Goal: Book appointment/travel/reservation

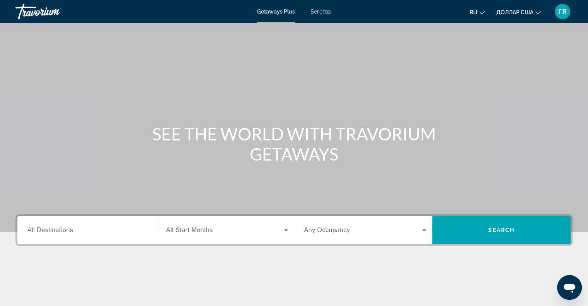
click at [466, 148] on div "SEE THE WORLD WITH TRAVORIUM GETAWAYS" at bounding box center [294, 144] width 588 height 40
click at [561, 15] on font "ГЯ" at bounding box center [563, 11] width 9 height 8
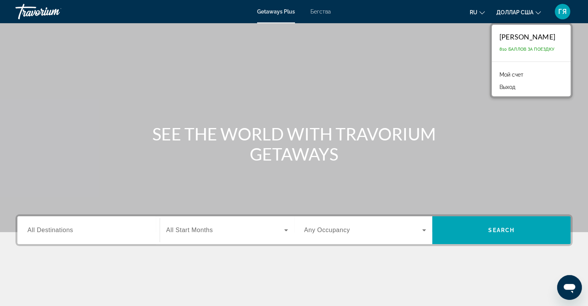
click at [446, 58] on div "Основное содержание" at bounding box center [294, 116] width 588 height 232
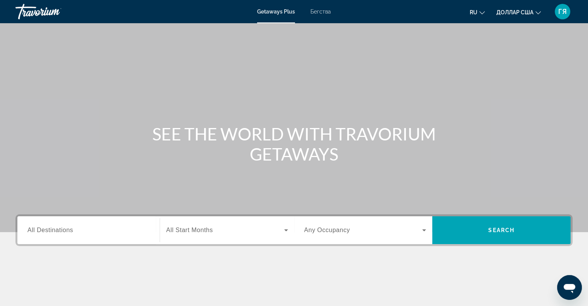
click at [322, 12] on font "Бегства" at bounding box center [321, 12] width 21 height 6
drag, startPoint x: 588, startPoint y: 0, endPoint x: 375, endPoint y: 52, distance: 219.4
click at [375, 52] on div "Основное содержание" at bounding box center [294, 116] width 588 height 232
click at [485, 14] on ul "ru English Español Français Italiano Português русский доллар США USD ($) MXN (…" at bounding box center [511, 11] width 83 height 12
click at [480, 11] on icon "Изменить язык" at bounding box center [482, 12] width 5 height 5
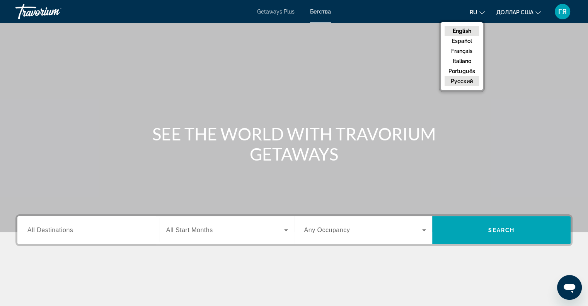
click at [464, 76] on button "русский" at bounding box center [462, 81] width 34 height 10
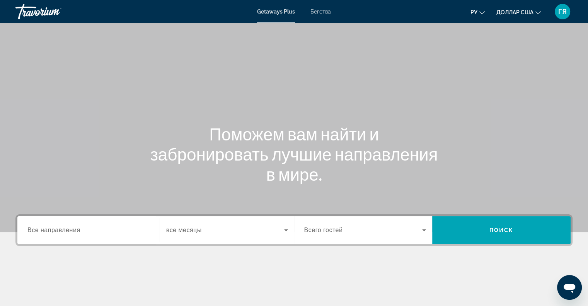
click at [122, 225] on div "Виджет поиска" at bounding box center [88, 230] width 122 height 22
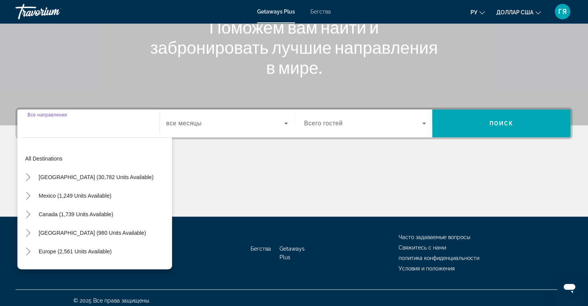
scroll to position [112, 0]
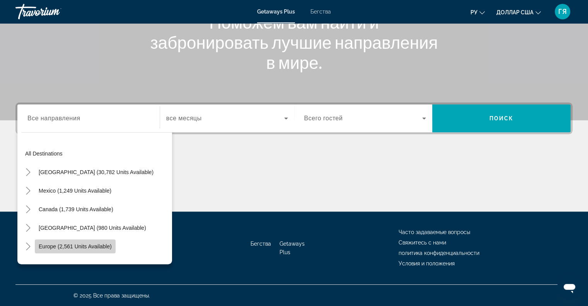
click at [87, 239] on span "Виджет поиска" at bounding box center [75, 246] width 81 height 19
type input "**********"
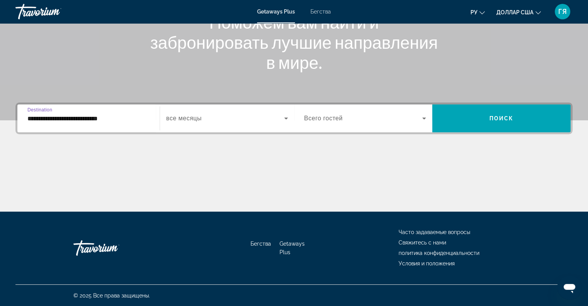
click at [128, 119] on input "**********" at bounding box center [88, 118] width 122 height 9
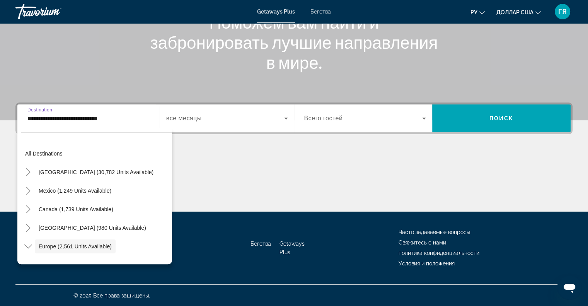
scroll to position [46, 0]
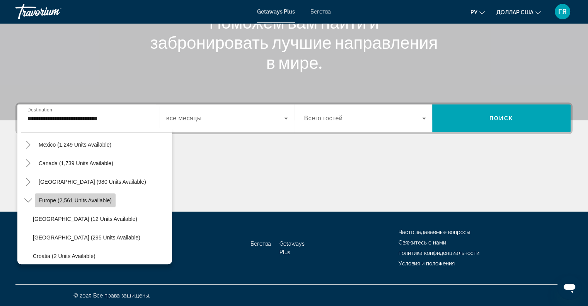
click at [91, 202] on span "Europe (2,561 units available)" at bounding box center [75, 200] width 73 height 6
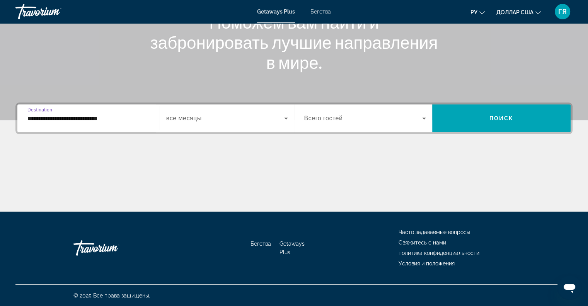
click at [204, 122] on span "Виджет поиска" at bounding box center [225, 118] width 118 height 9
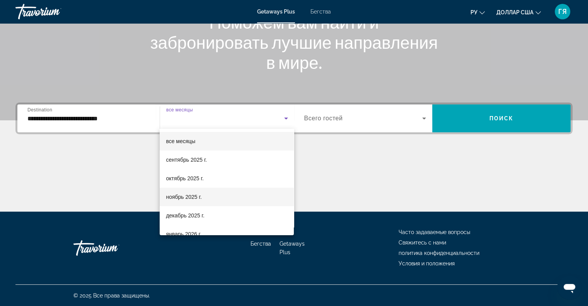
click at [205, 200] on mat-option "ноябрь 2025 г." at bounding box center [227, 197] width 134 height 19
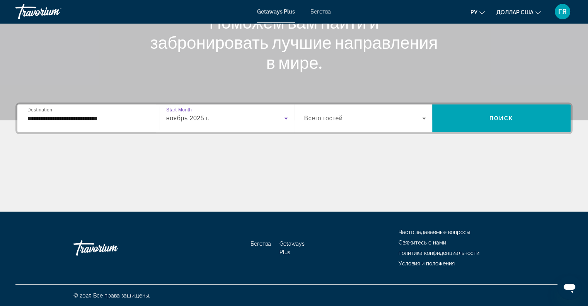
click at [378, 120] on span "Виджет поиска" at bounding box center [363, 118] width 118 height 9
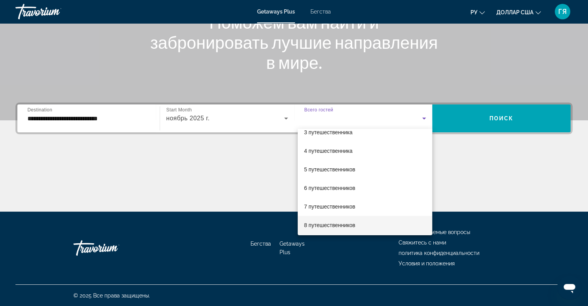
scroll to position [85, 0]
click at [350, 221] on font "10 путешественников" at bounding box center [331, 223] width 54 height 6
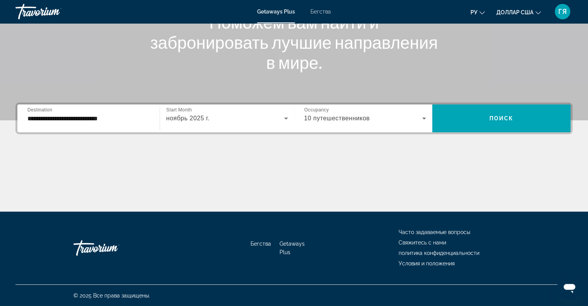
drag, startPoint x: 532, startPoint y: 120, endPoint x: 363, endPoint y: 117, distance: 169.1
click at [363, 117] on div "Occupancy Всего гостей 10 путешественников Поиск" at bounding box center [432, 118] width 277 height 28
click at [283, 117] on icon "Виджет поиска" at bounding box center [286, 118] width 9 height 9
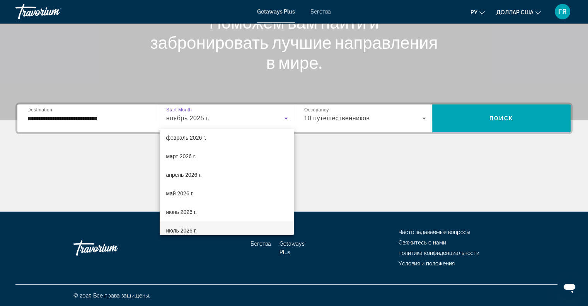
scroll to position [82, 0]
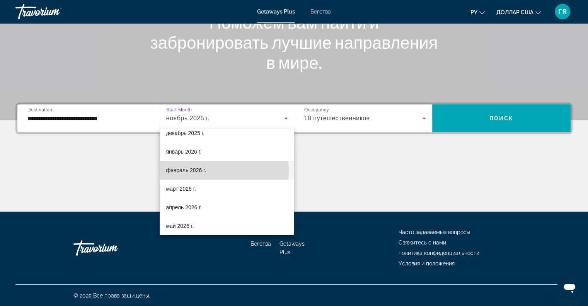
click at [212, 170] on mat-option "февраль 2026 г." at bounding box center [227, 170] width 134 height 19
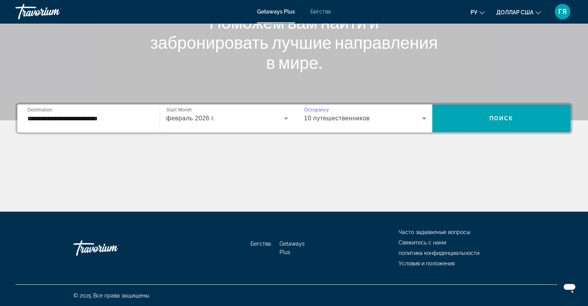
click at [426, 117] on icon "Виджет поиска" at bounding box center [424, 118] width 9 height 9
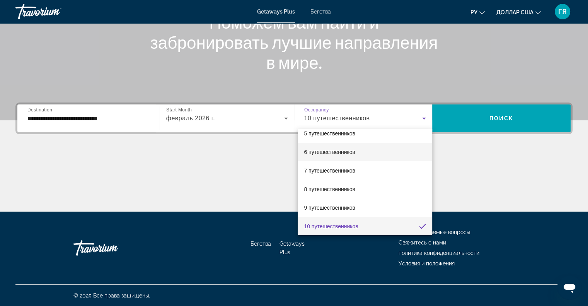
scroll to position [0, 0]
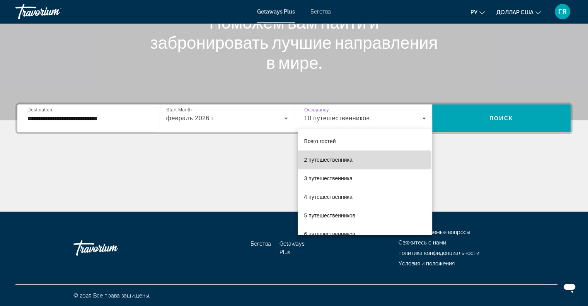
drag, startPoint x: 364, startPoint y: 160, endPoint x: 372, endPoint y: 158, distance: 8.0
click at [365, 160] on mat-option "2 путешественника" at bounding box center [365, 160] width 135 height 19
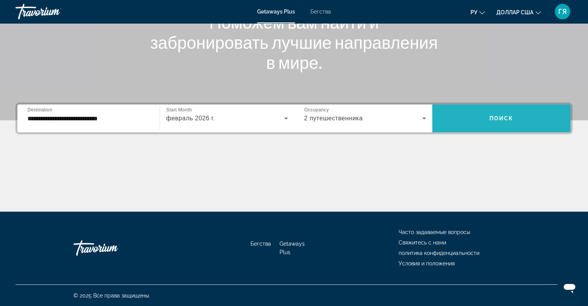
click at [474, 121] on span "Виджет поиска" at bounding box center [502, 118] width 139 height 19
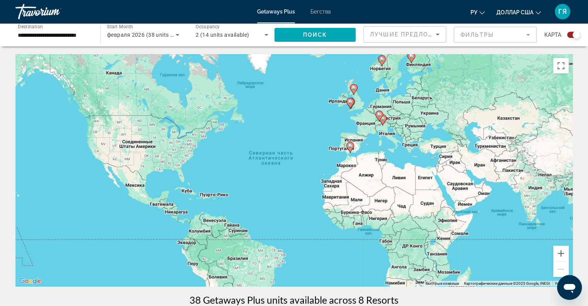
click at [384, 120] on image "Основное содержание" at bounding box center [383, 118] width 5 height 5
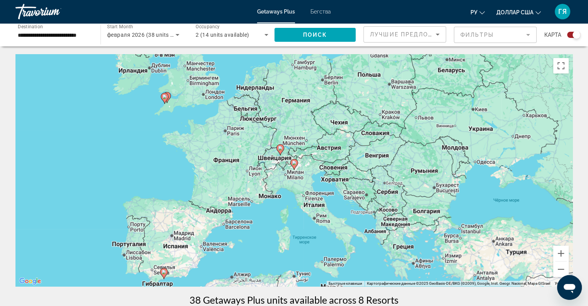
click at [296, 164] on image "Основное содержание" at bounding box center [294, 163] width 5 height 5
type input "**********"
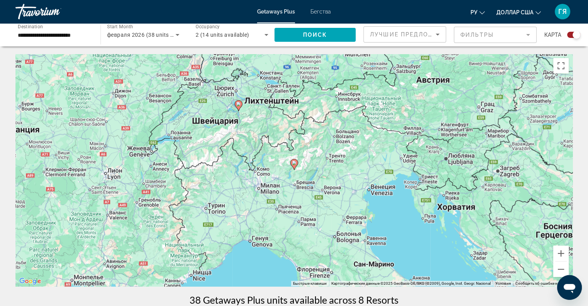
click at [291, 165] on gmp-advanced-marker "Основное содержание" at bounding box center [295, 165] width 8 height 12
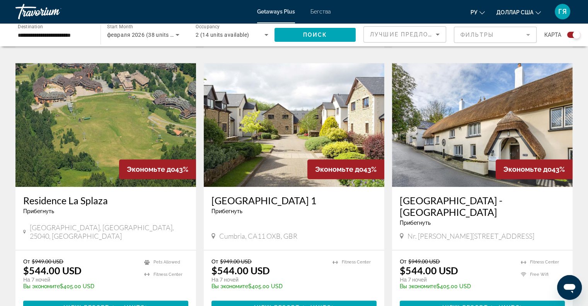
scroll to position [503, 0]
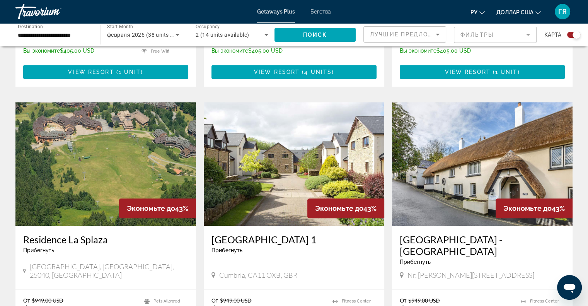
click at [117, 149] on img "Основное содержание" at bounding box center [105, 164] width 181 height 124
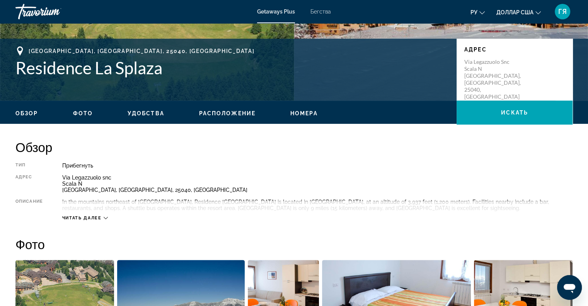
scroll to position [116, 0]
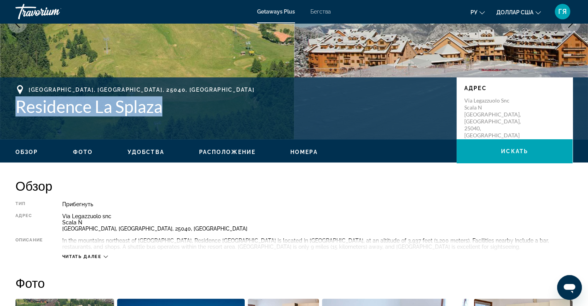
drag, startPoint x: 17, startPoint y: 106, endPoint x: 167, endPoint y: 115, distance: 149.9
click at [167, 115] on h1 "Residence La Splaza" at bounding box center [232, 106] width 434 height 20
copy h1 "Residence La Splaza"
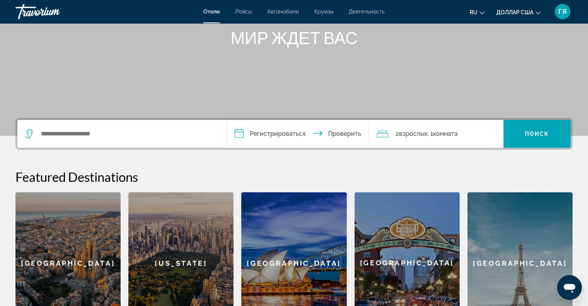
click at [214, 141] on div "Виджет поиска" at bounding box center [122, 134] width 194 height 28
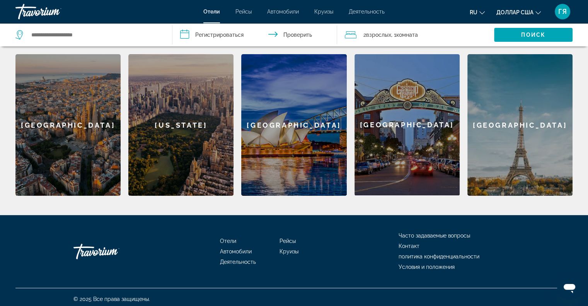
scroll to position [238, 0]
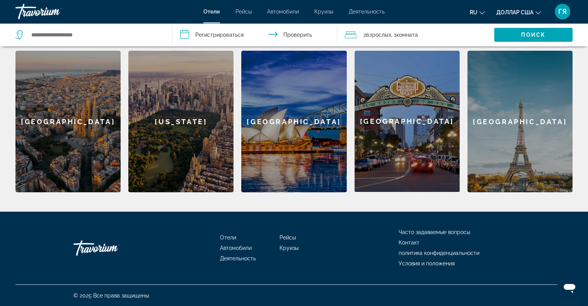
click at [108, 139] on div "[GEOGRAPHIC_DATA]" at bounding box center [67, 122] width 105 height 142
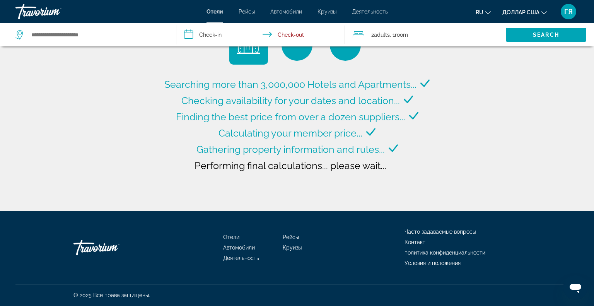
type input "**********"
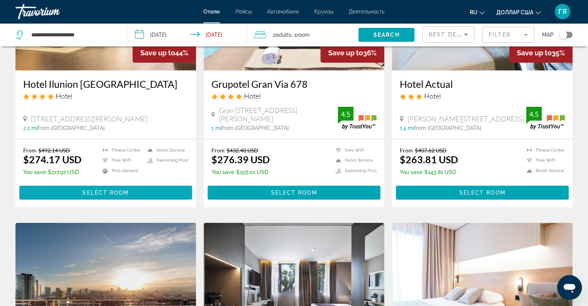
scroll to position [155, 0]
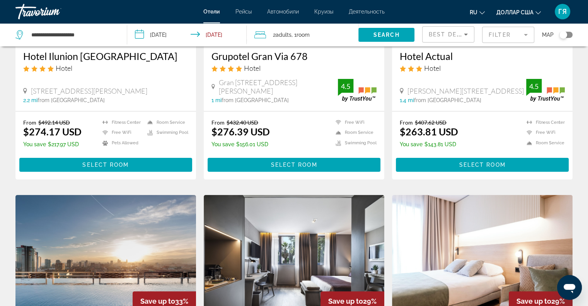
drag, startPoint x: 25, startPoint y: 145, endPoint x: 79, endPoint y: 149, distance: 54.7
click at [79, 149] on div "From $492.14 USD $274.17 USD You save $217.97 USD" at bounding box center [52, 134] width 58 height 31
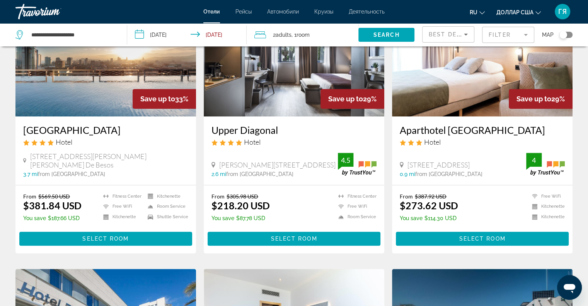
scroll to position [387, 0]
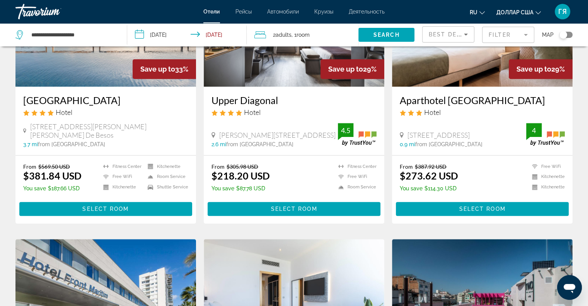
drag, startPoint x: 25, startPoint y: 186, endPoint x: 77, endPoint y: 187, distance: 52.6
click at [77, 187] on p "You save $187.66 USD" at bounding box center [52, 188] width 58 height 6
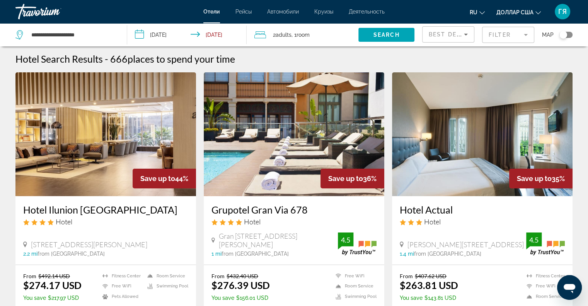
scroll to position [0, 0]
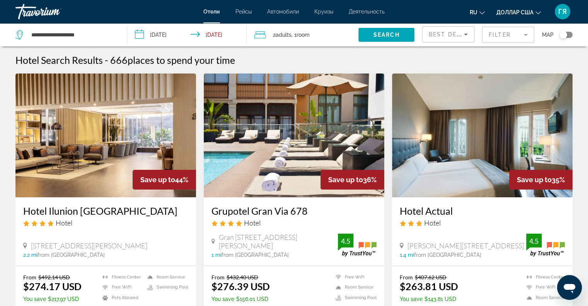
click at [356, 12] on font "Деятельность" at bounding box center [367, 12] width 36 height 6
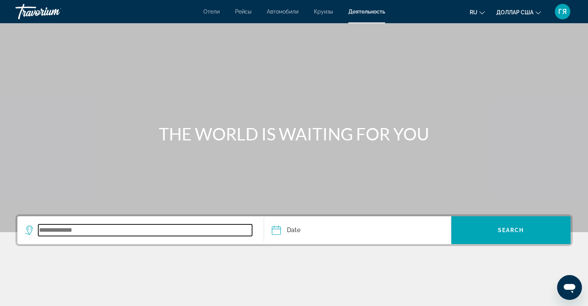
click at [143, 227] on input "Search widget" at bounding box center [145, 230] width 214 height 12
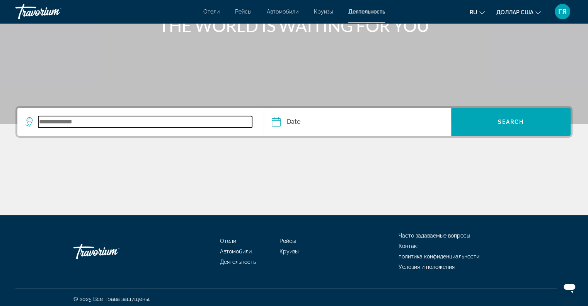
scroll to position [112, 0]
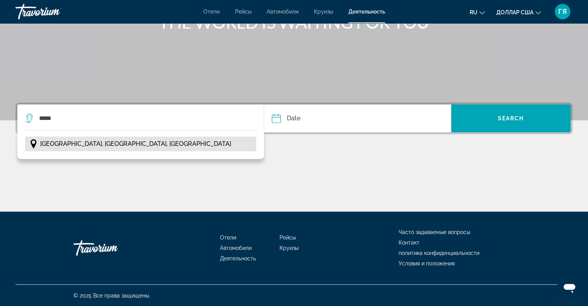
click at [75, 145] on span "[GEOGRAPHIC_DATA], [GEOGRAPHIC_DATA], [GEOGRAPHIC_DATA]" at bounding box center [135, 144] width 191 height 11
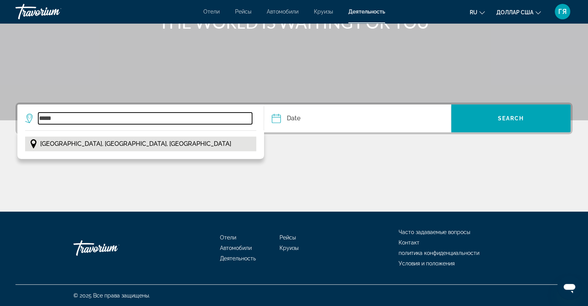
type input "**********"
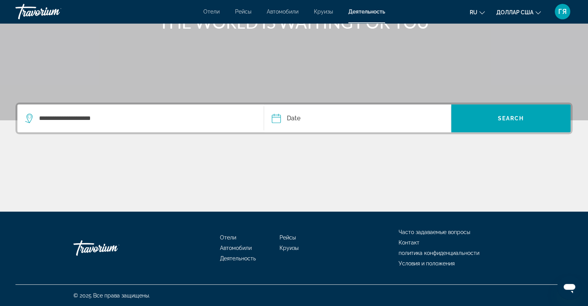
click at [313, 121] on input "Date" at bounding box center [316, 119] width 92 height 30
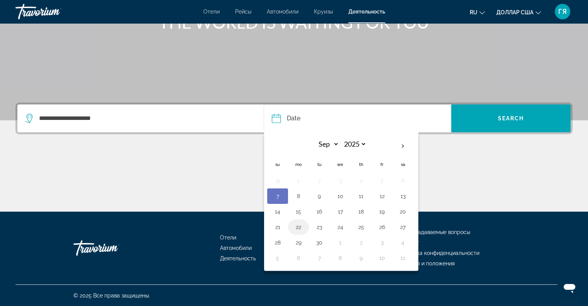
click at [298, 225] on button "22" at bounding box center [298, 227] width 12 height 11
type input "**********"
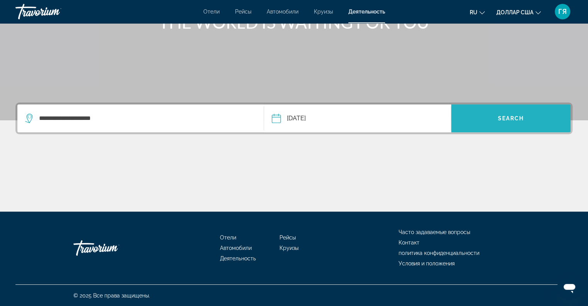
click at [513, 122] on span "Search widget" at bounding box center [512, 118] width 120 height 19
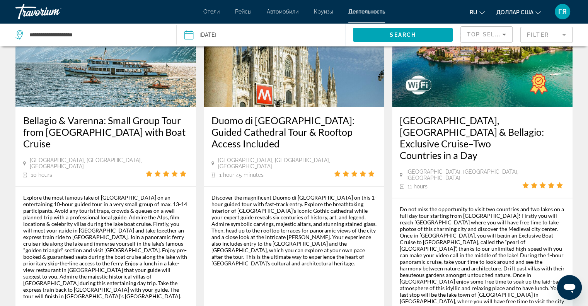
scroll to position [1175, 0]
